Goal: Task Accomplishment & Management: Use online tool/utility

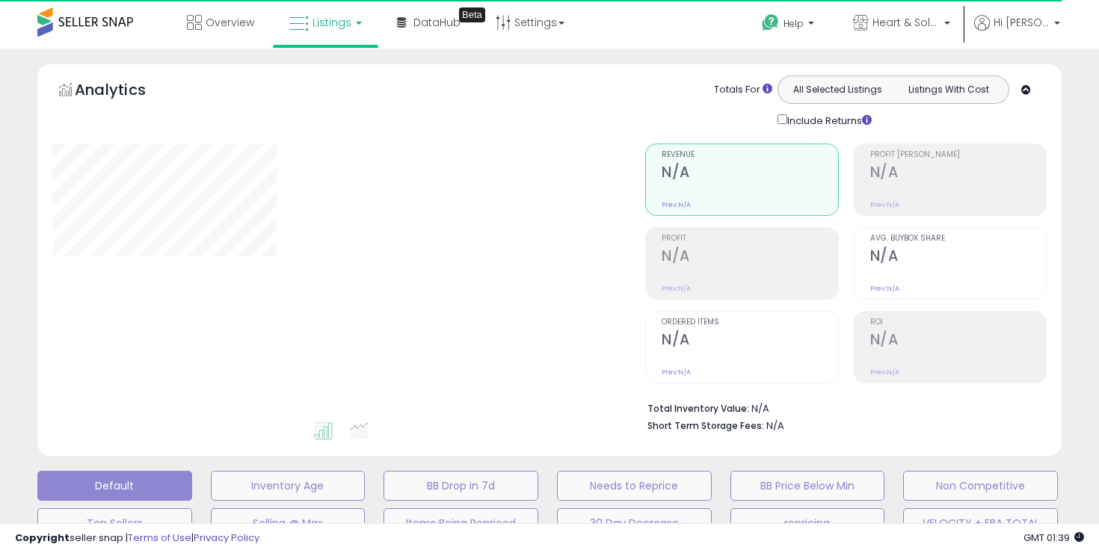
type input "**********"
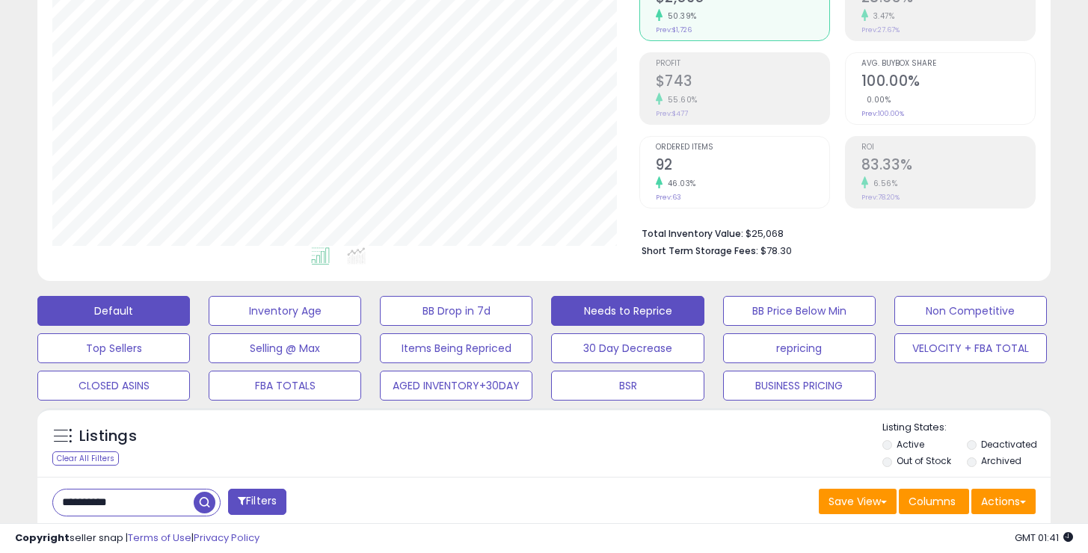
scroll to position [176, 0]
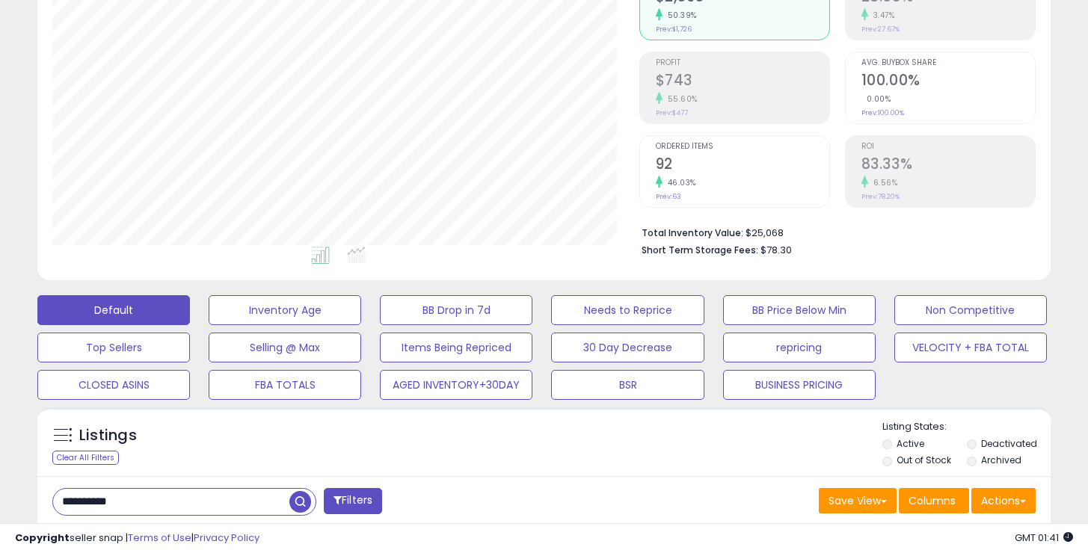
click at [117, 498] on input "**********" at bounding box center [171, 502] width 236 height 26
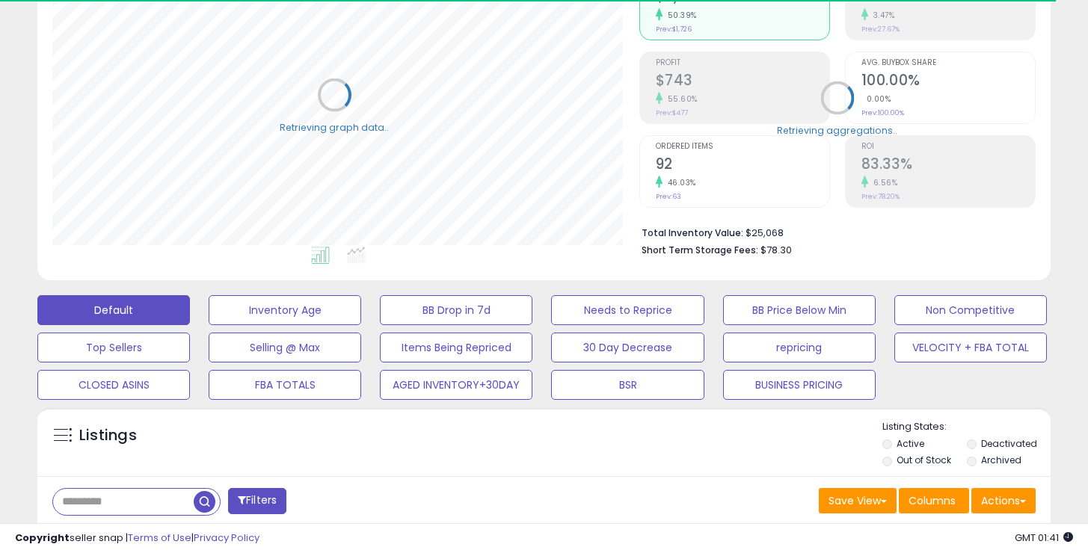
scroll to position [747225, 746945]
click at [976, 460] on li "Archived" at bounding box center [1008, 462] width 82 height 16
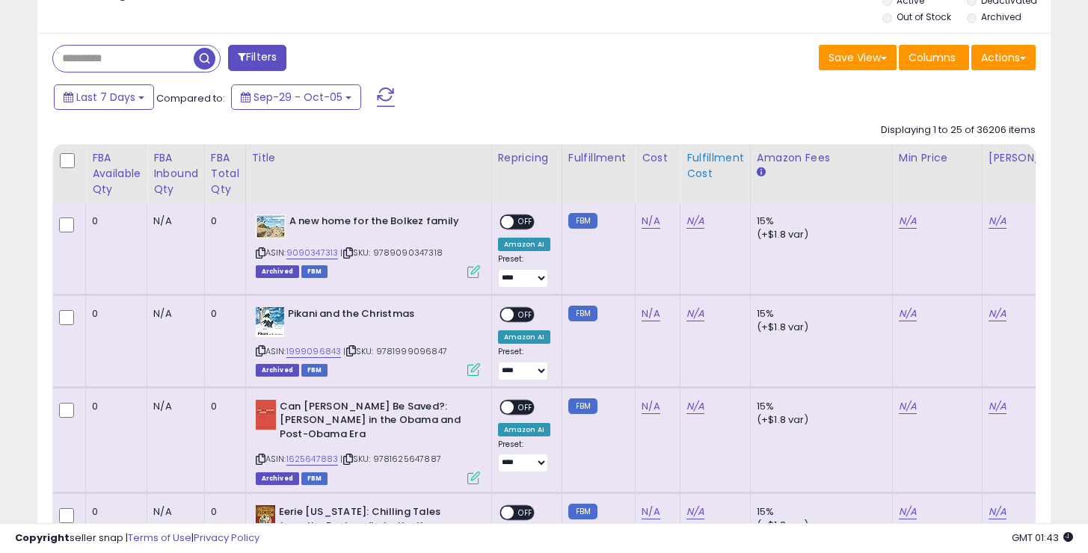
scroll to position [493, 0]
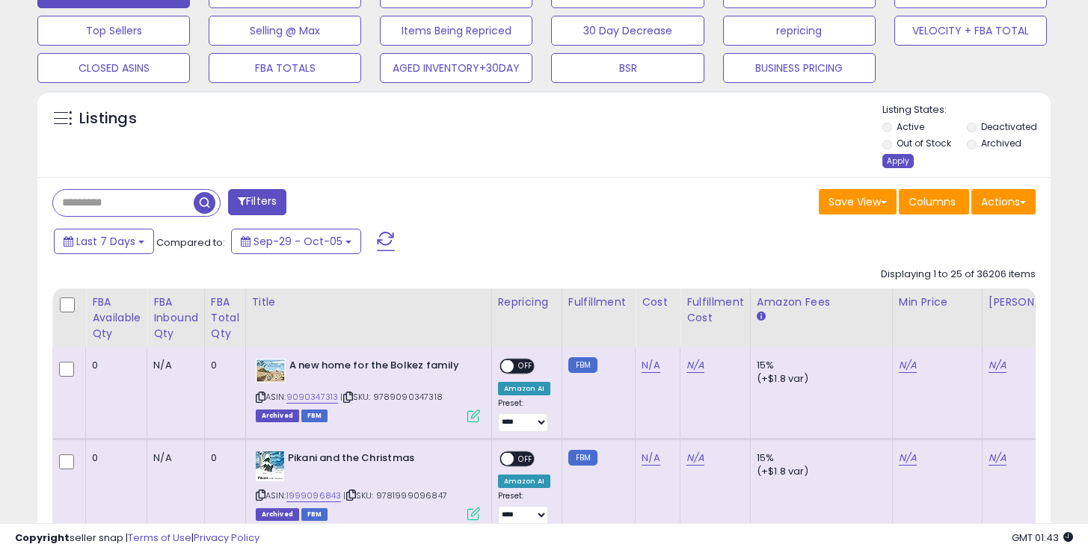
click at [906, 162] on div "Apply" at bounding box center [897, 161] width 31 height 14
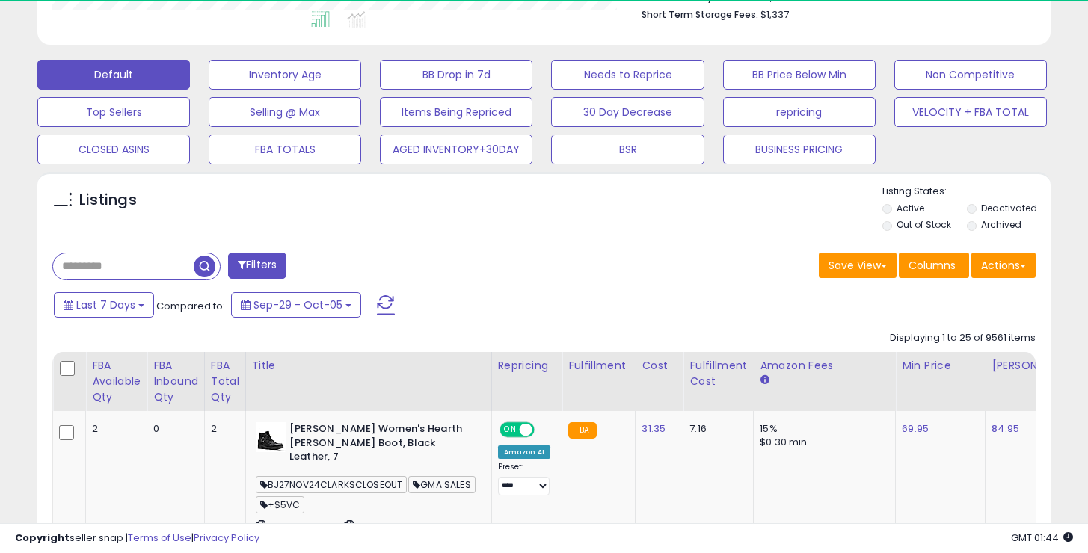
scroll to position [306, 586]
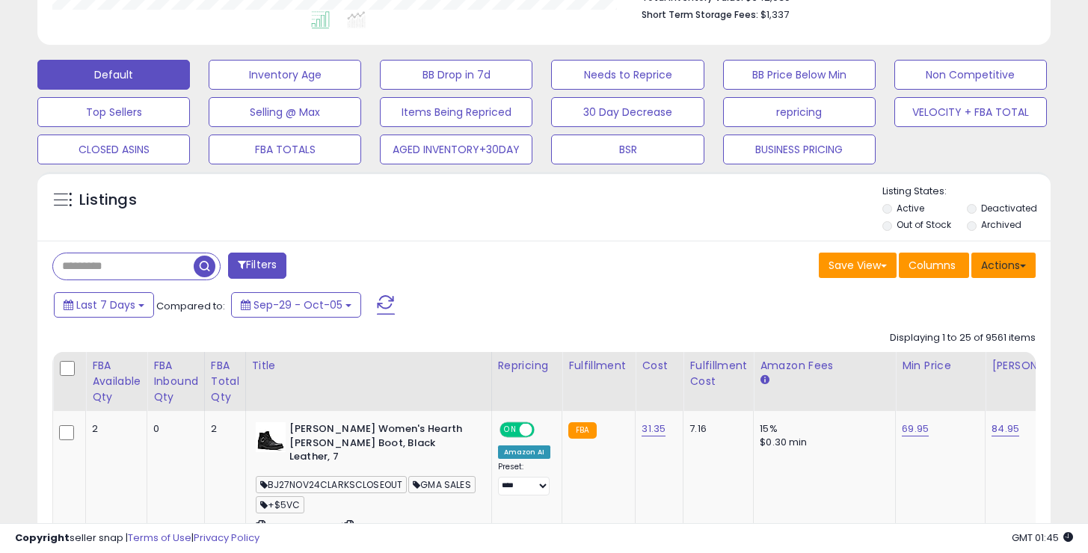
click at [1001, 271] on button "Actions" at bounding box center [1003, 265] width 64 height 25
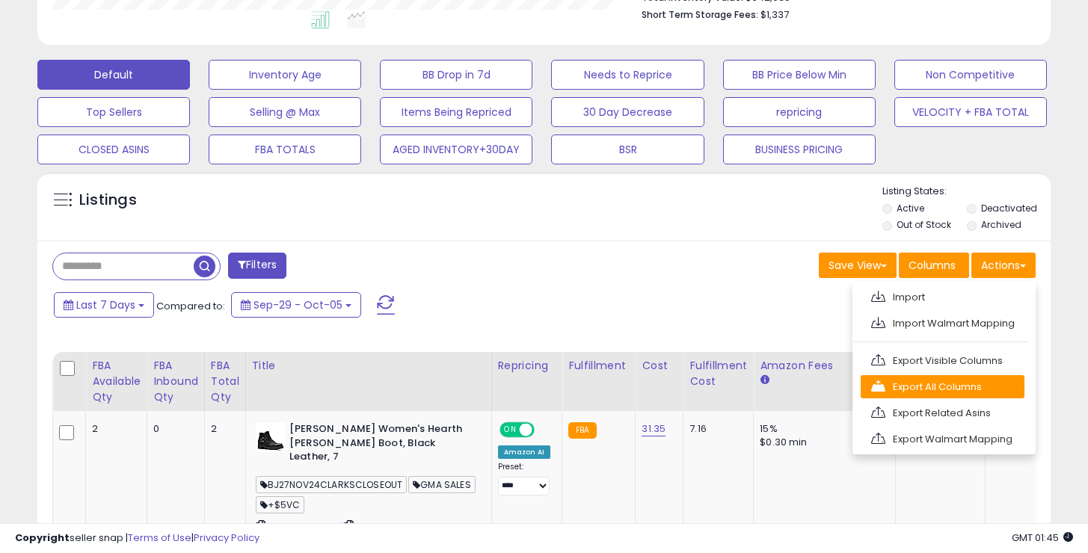
click at [967, 386] on link "Export All Columns" at bounding box center [942, 386] width 164 height 23
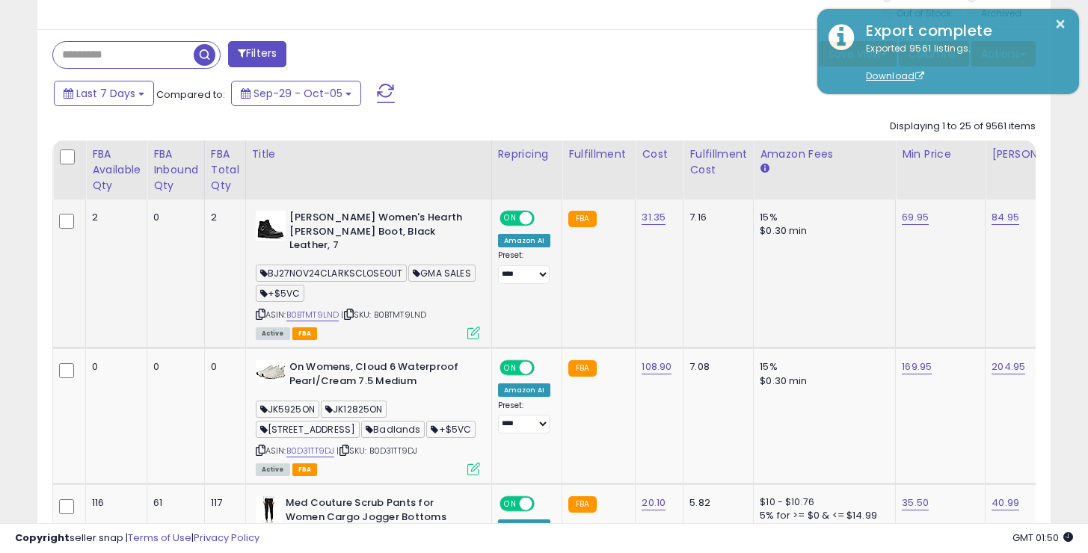
scroll to position [668, 0]
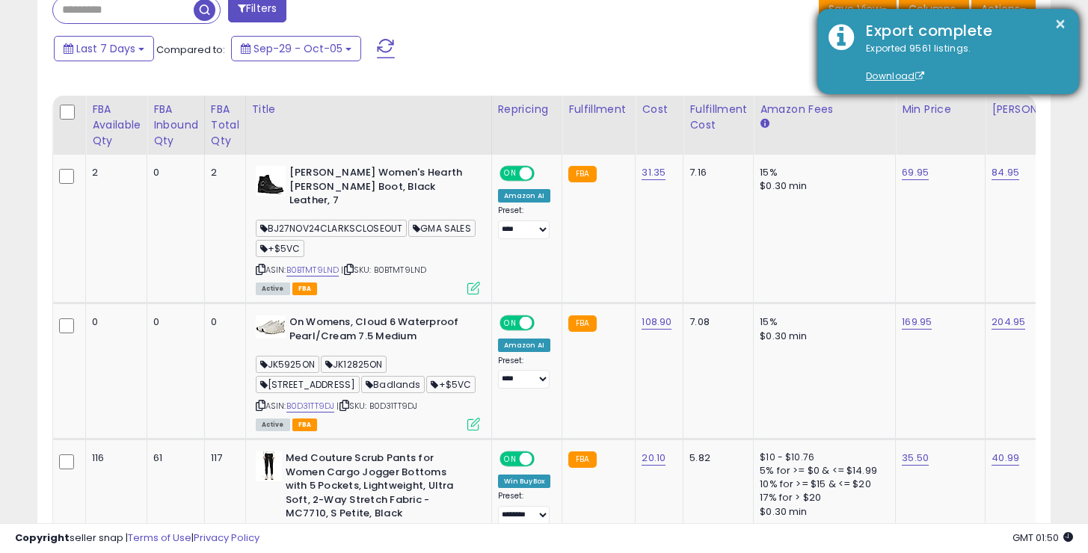
click at [1065, 25] on div "Export complete" at bounding box center [960, 31] width 213 height 22
click at [1059, 28] on button "×" at bounding box center [1060, 24] width 12 height 19
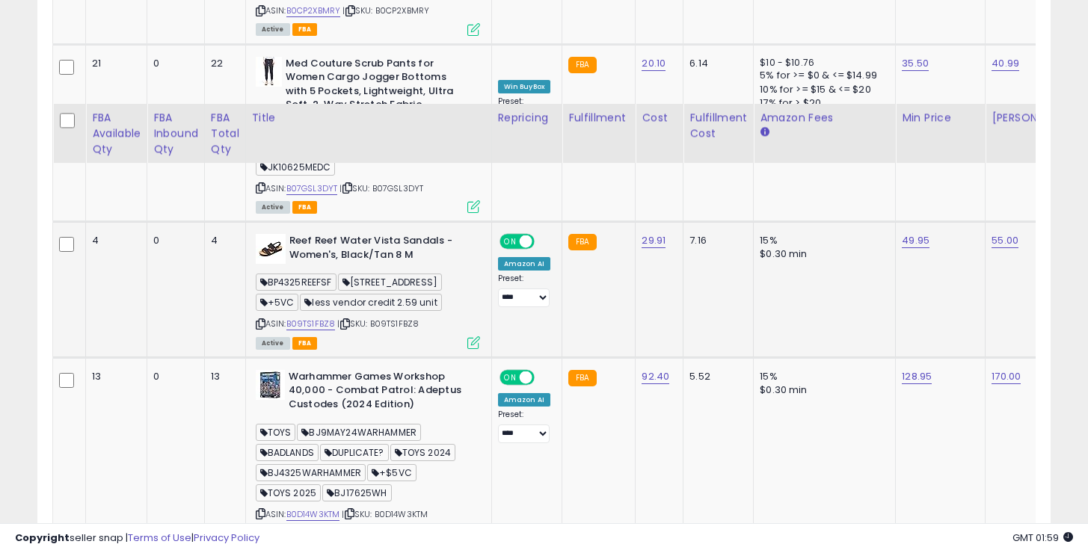
scroll to position [2341, 0]
